Goal: Navigation & Orientation: Understand site structure

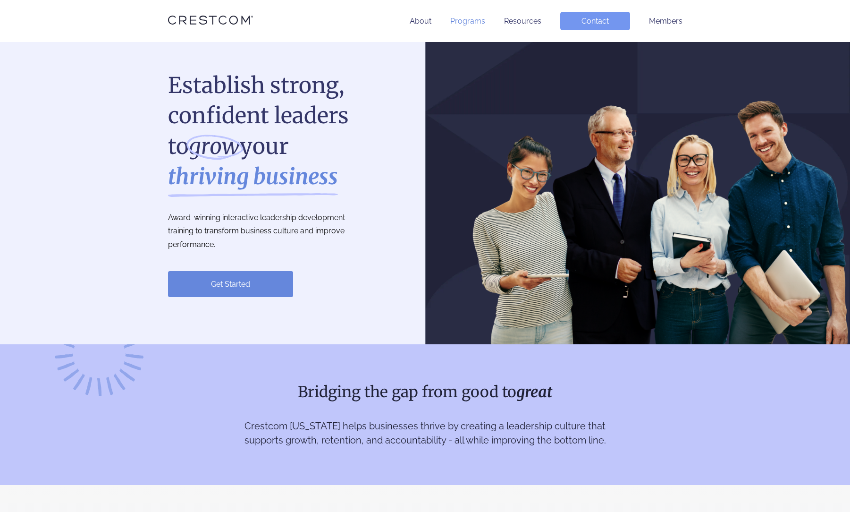
click at [477, 19] on link "Programs" at bounding box center [467, 21] width 35 height 9
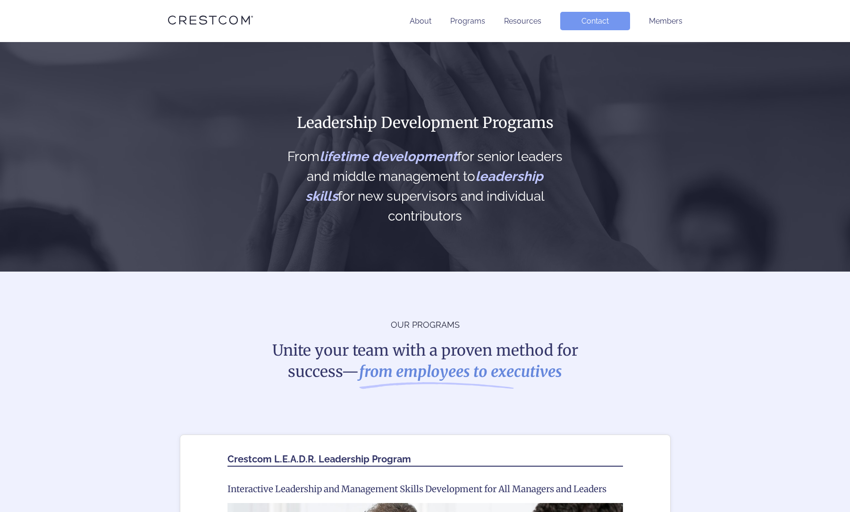
click at [514, 29] on li "Resources" at bounding box center [522, 21] width 37 height 18
click at [518, 23] on link "Resources" at bounding box center [522, 21] width 37 height 9
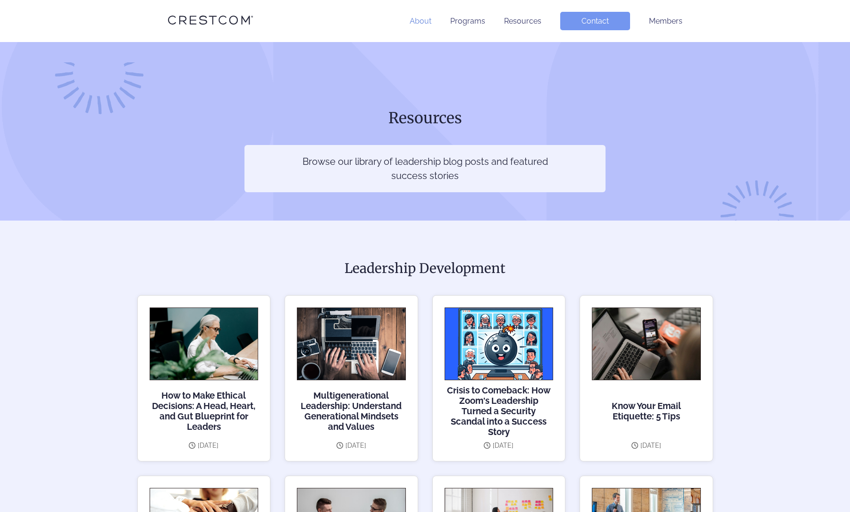
click at [426, 24] on link "About" at bounding box center [421, 21] width 22 height 9
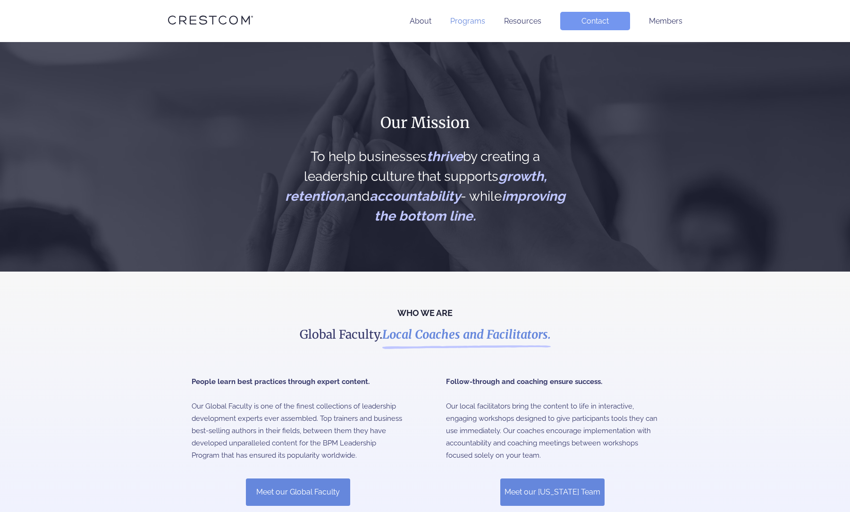
click at [467, 19] on link "Programs" at bounding box center [467, 21] width 35 height 9
